Goal: Information Seeking & Learning: Learn about a topic

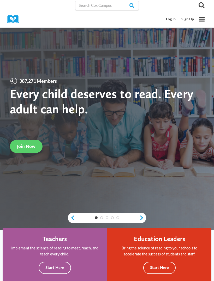
click at [171, 18] on link "Log In" at bounding box center [171, 19] width 15 height 10
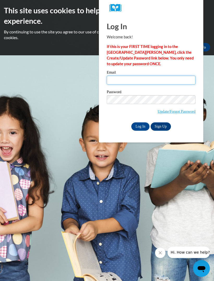
click at [166, 84] on input "Email" at bounding box center [151, 80] width 89 height 9
click at [147, 81] on input "Email" at bounding box center [151, 80] width 89 height 9
paste input "kbynum3@smartweb.augustatech.edu"
type input "kbynum3@smartweb.augustatech.edu"
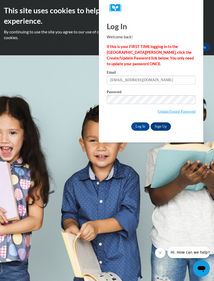
click at [140, 126] on input "Log In" at bounding box center [140, 127] width 18 height 8
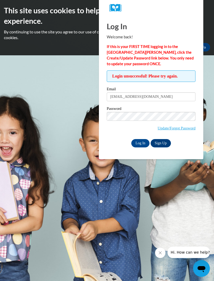
click at [141, 143] on input "Log In" at bounding box center [140, 143] width 18 height 8
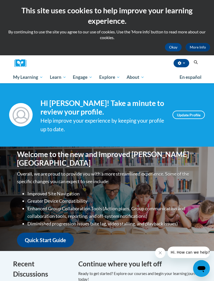
click at [0, 0] on span "My Course Progress" at bounding box center [0, 0] width 0 height 0
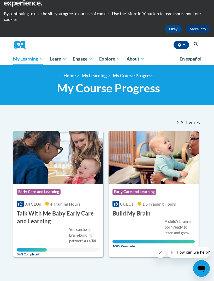
scroll to position [19, 0]
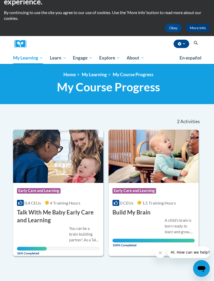
click at [71, 220] on h3 "Talk With Me Baby Early Care and Learning" at bounding box center [58, 217] width 83 height 16
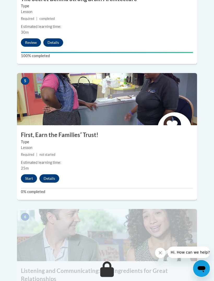
scroll to position [684, 0]
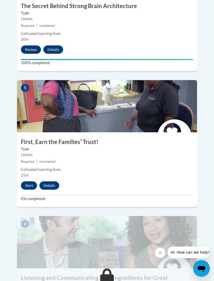
click at [28, 182] on button "Start" at bounding box center [29, 186] width 16 height 8
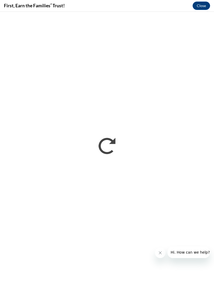
scroll to position [0, 0]
